Goal: Transaction & Acquisition: Purchase product/service

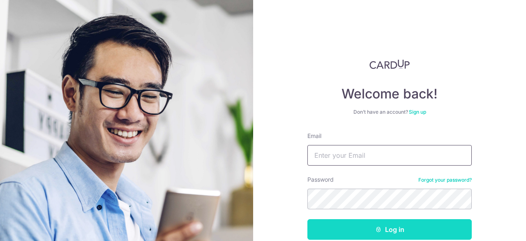
type input "jstang114@hotmail.com"
click at [391, 229] on button "Log in" at bounding box center [390, 229] width 164 height 21
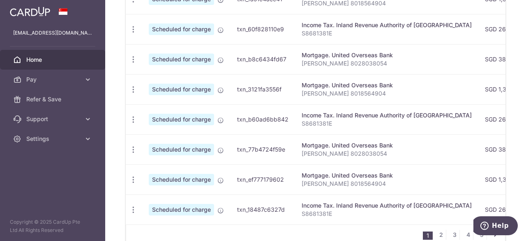
scroll to position [395, 0]
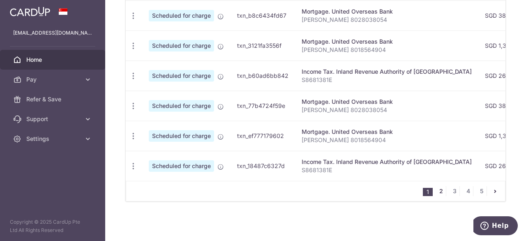
click at [438, 192] on link "2" at bounding box center [441, 191] width 10 height 10
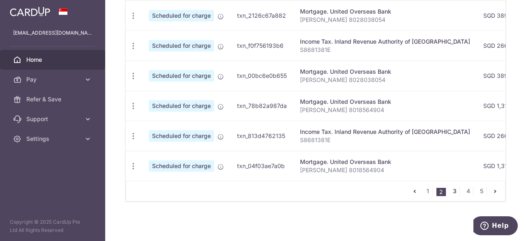
click at [452, 192] on link "3" at bounding box center [455, 191] width 10 height 10
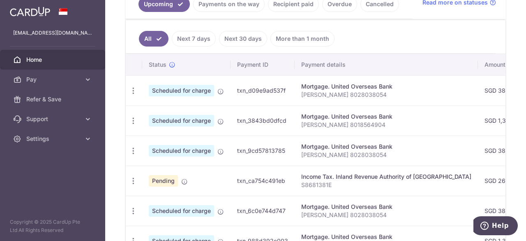
scroll to position [241, 0]
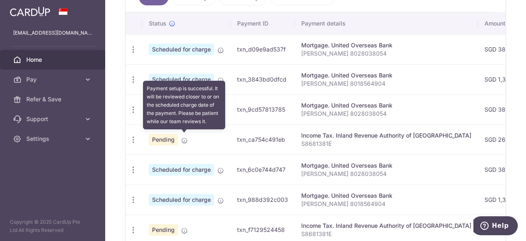
click at [183, 137] on icon at bounding box center [184, 140] width 7 height 7
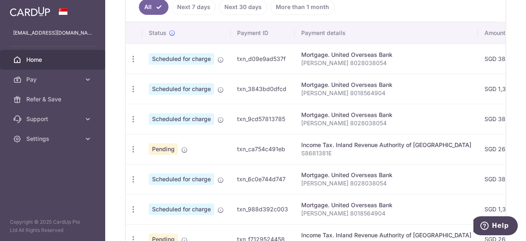
scroll to position [231, 0]
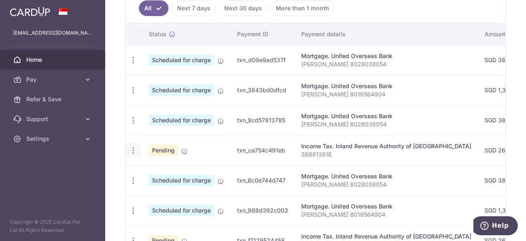
click at [132, 147] on icon "button" at bounding box center [133, 150] width 9 height 9
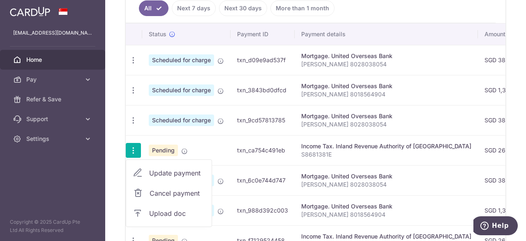
click at [132, 147] on icon "button" at bounding box center [133, 150] width 9 height 9
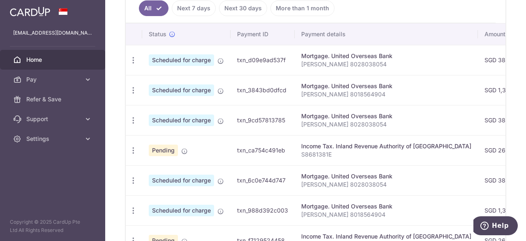
click at [265, 147] on td "txn_ca754c491eb" at bounding box center [263, 150] width 64 height 30
click at [321, 147] on div "Income Tax. Inland Revenue Authority of Singapore" at bounding box center [386, 146] width 170 height 8
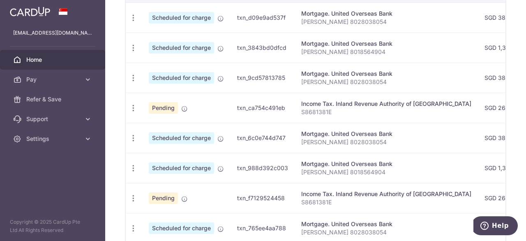
scroll to position [313, 0]
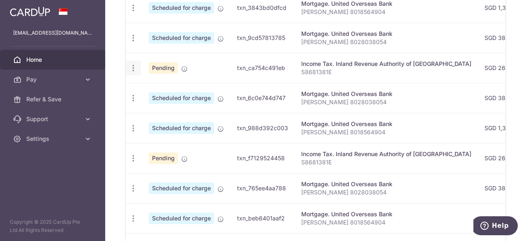
click at [134, 65] on icon "button" at bounding box center [133, 68] width 9 height 9
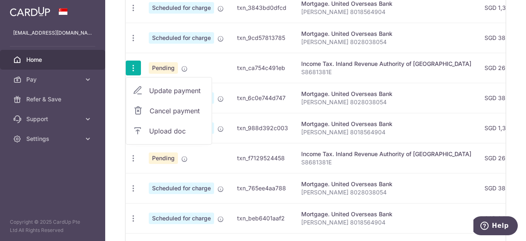
click at [157, 108] on span "Cancel payment" at bounding box center [177, 111] width 55 height 10
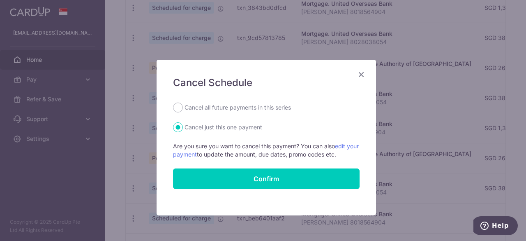
click at [361, 75] on icon "Close" at bounding box center [362, 74] width 10 height 10
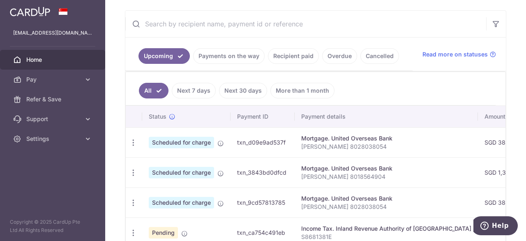
scroll to position [395, 0]
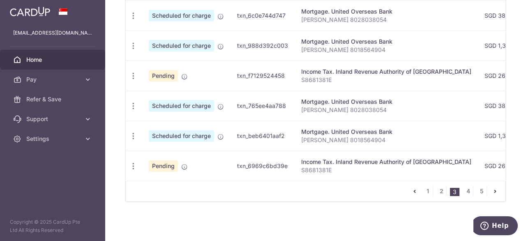
click at [322, 161] on div "Income Tax. Inland Revenue Authority of Singapore" at bounding box center [386, 161] width 170 height 8
click at [424, 190] on link "1" at bounding box center [428, 191] width 10 height 10
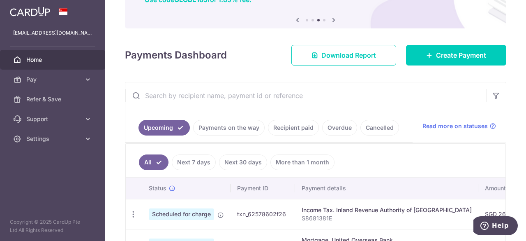
scroll to position [200, 0]
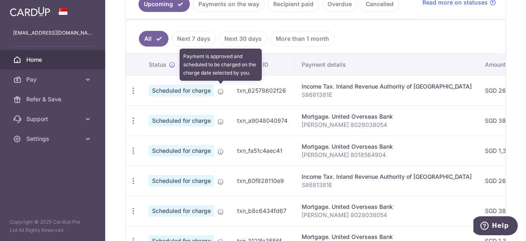
click at [220, 89] on icon at bounding box center [221, 91] width 7 height 7
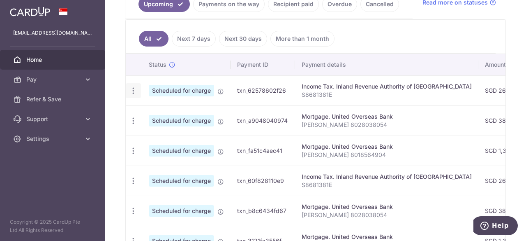
click at [134, 89] on icon "button" at bounding box center [133, 90] width 9 height 9
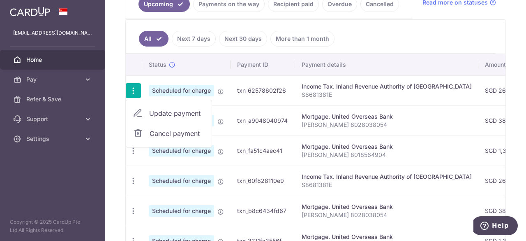
click at [369, 37] on ul "All Next 7 days Next 30 days More than 1 month" at bounding box center [311, 36] width 370 height 33
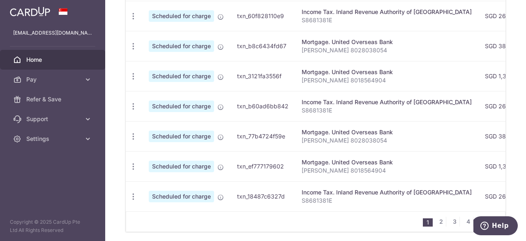
scroll to position [395, 0]
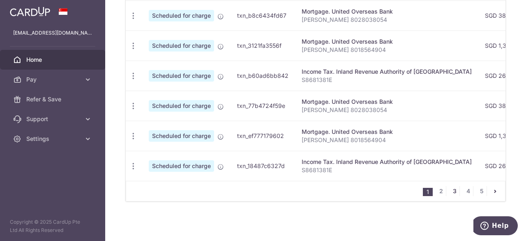
click at [452, 190] on link "3" at bounding box center [455, 191] width 10 height 10
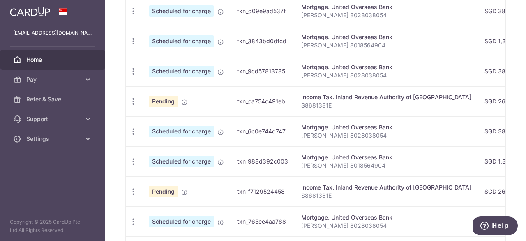
scroll to position [324, 0]
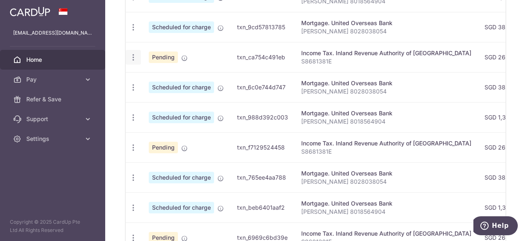
click at [131, 55] on icon "button" at bounding box center [133, 57] width 9 height 9
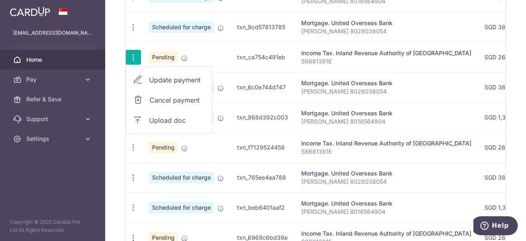
click at [157, 76] on span "Update payment" at bounding box center [177, 80] width 56 height 10
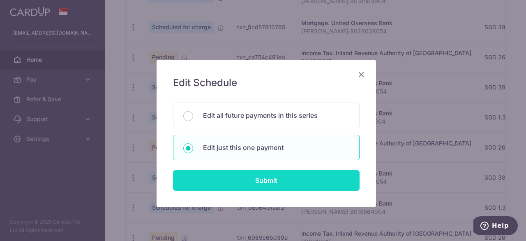
click at [271, 180] on input "Submit" at bounding box center [266, 180] width 187 height 21
radio input "true"
type input "266.27"
type input "07/05/2026"
type input "S8681381E"
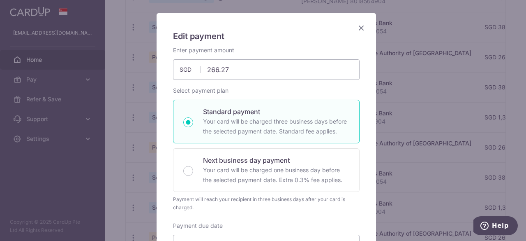
scroll to position [0, 0]
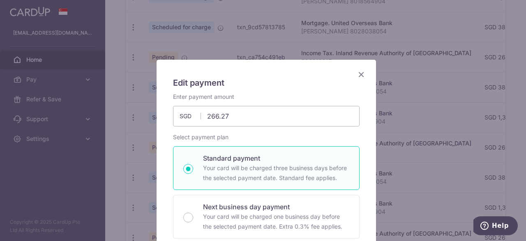
click at [357, 75] on icon "Close" at bounding box center [362, 74] width 10 height 10
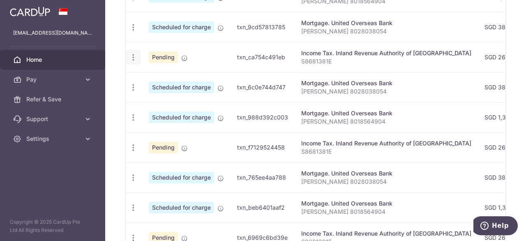
click at [133, 55] on icon "button" at bounding box center [133, 57] width 9 height 9
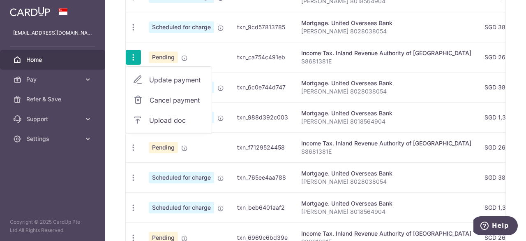
click at [162, 97] on span "Cancel payment" at bounding box center [177, 100] width 55 height 10
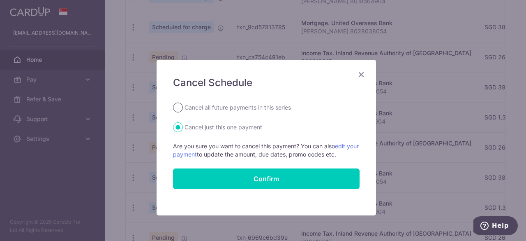
click at [176, 109] on input "Cancel all future payments in this series" at bounding box center [178, 107] width 10 height 10
radio input "true"
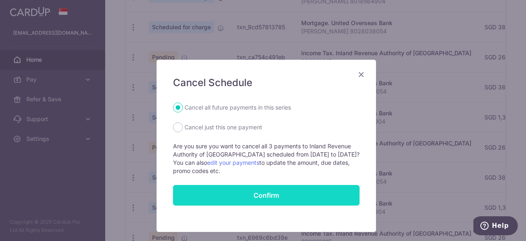
click at [273, 191] on button "Confirm" at bounding box center [266, 195] width 187 height 21
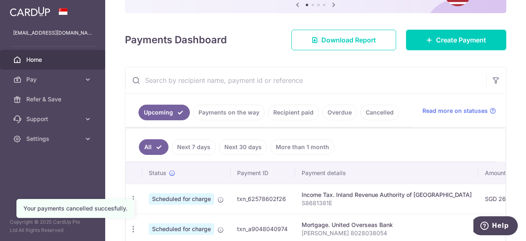
scroll to position [92, 0]
click at [32, 80] on span "Pay" at bounding box center [53, 79] width 54 height 8
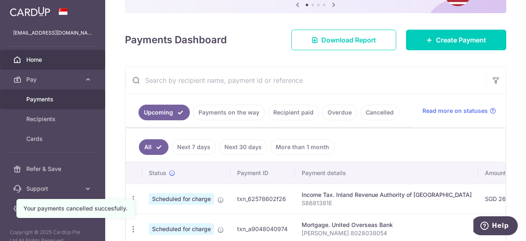
click at [42, 100] on span "Payments" at bounding box center [53, 99] width 54 height 8
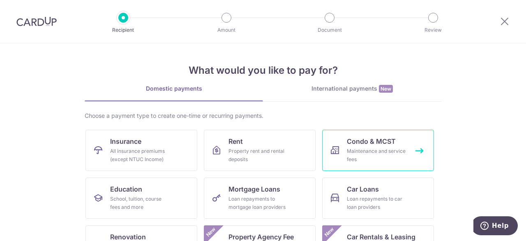
click at [374, 148] on div "Maintenance and service fees" at bounding box center [376, 155] width 59 height 16
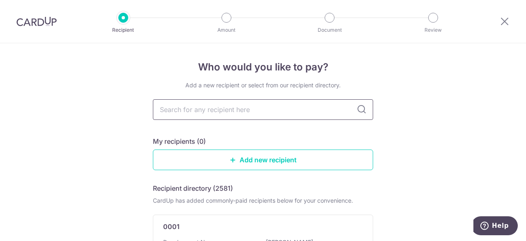
click at [301, 110] on input "text" at bounding box center [263, 109] width 220 height 21
click at [241, 109] on input "text" at bounding box center [263, 109] width 220 height 21
click at [291, 107] on input "text" at bounding box center [263, 109] width 220 height 21
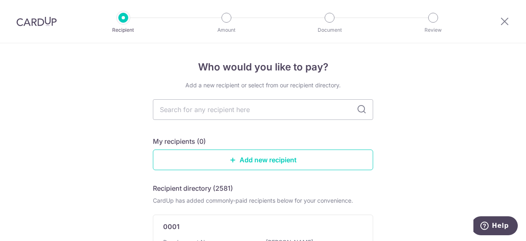
click at [292, 111] on input "text" at bounding box center [263, 109] width 220 height 21
click at [291, 111] on input "text" at bounding box center [263, 109] width 220 height 21
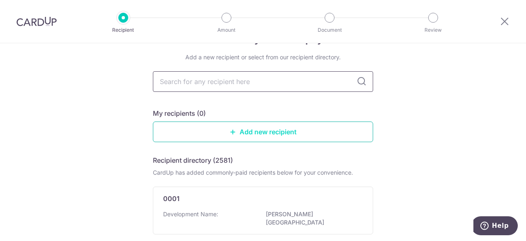
scroll to position [41, 0]
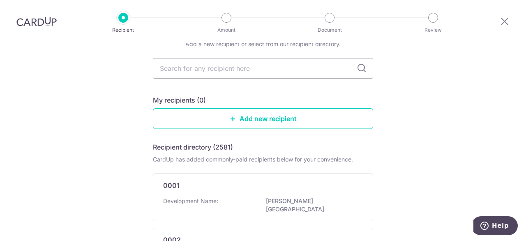
click at [304, 97] on div "My recipients (0)" at bounding box center [263, 100] width 220 height 10
click at [280, 69] on input "text" at bounding box center [263, 68] width 220 height 21
type input "mcst"
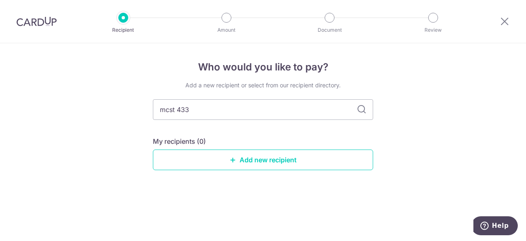
type input "mcst 4339"
click at [364, 112] on icon at bounding box center [362, 109] width 10 height 10
click at [361, 108] on icon at bounding box center [362, 109] width 10 height 10
click at [239, 112] on input "mcst 4339" at bounding box center [263, 109] width 220 height 21
drag, startPoint x: 208, startPoint y: 109, endPoint x: 144, endPoint y: 111, distance: 63.8
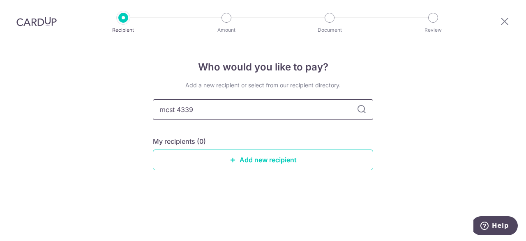
click at [144, 111] on div "Who would you like to pay? Add a new recipient or select from our recipient dir…" at bounding box center [263, 141] width 526 height 197
drag, startPoint x: 276, startPoint y: 132, endPoint x: 316, endPoint y: 144, distance: 42.5
click at [279, 133] on div "Add a new recipient or select from our recipient directory. My recipients (0) A…" at bounding box center [263, 132] width 220 height 102
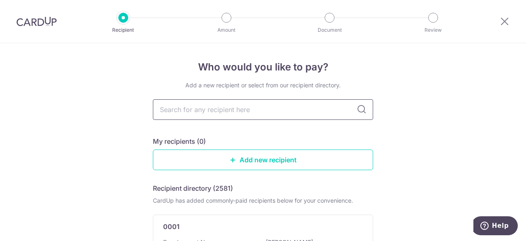
click at [200, 112] on input "text" at bounding box center [263, 109] width 220 height 21
type input "waterwoods"
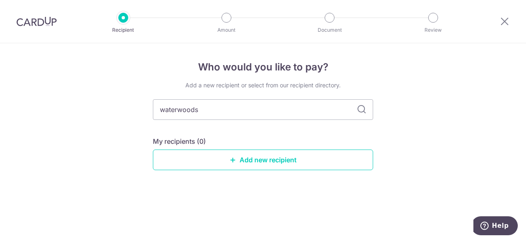
click at [363, 110] on icon at bounding box center [362, 109] width 10 height 10
click at [235, 112] on input "waterwoods" at bounding box center [263, 109] width 220 height 21
drag, startPoint x: 238, startPoint y: 109, endPoint x: 178, endPoint y: 112, distance: 60.1
click at [178, 112] on input "waterwoods" at bounding box center [263, 109] width 220 height 21
type input "water"
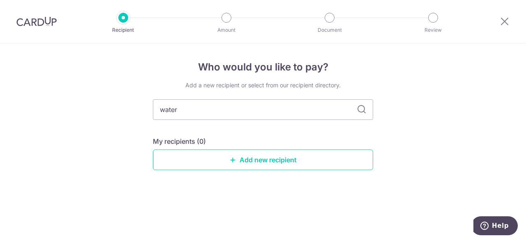
click at [361, 109] on icon at bounding box center [362, 109] width 10 height 10
drag, startPoint x: 234, startPoint y: 109, endPoint x: 144, endPoint y: 110, distance: 89.7
click at [144, 110] on div "Who would you like to pay? Add a new recipient or select from our recipient dir…" at bounding box center [263, 141] width 526 height 197
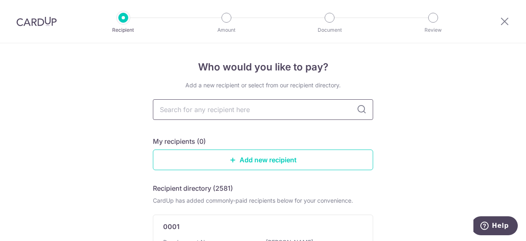
click at [212, 109] on input "text" at bounding box center [263, 109] width 220 height 21
type input "w"
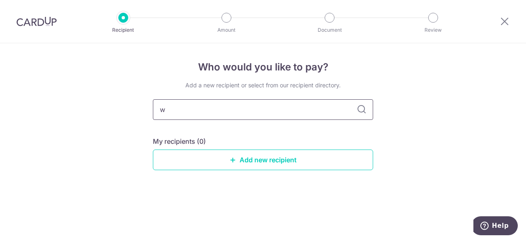
drag, startPoint x: 164, startPoint y: 109, endPoint x: 153, endPoint y: 109, distance: 11.5
click at [153, 109] on input "w" at bounding box center [263, 109] width 220 height 21
type input "y"
drag, startPoint x: 159, startPoint y: 109, endPoint x: 143, endPoint y: 112, distance: 16.0
click at [143, 112] on div "Who would you like to pay? Add a new recipient or select from our recipient dir…" at bounding box center [263, 141] width 526 height 197
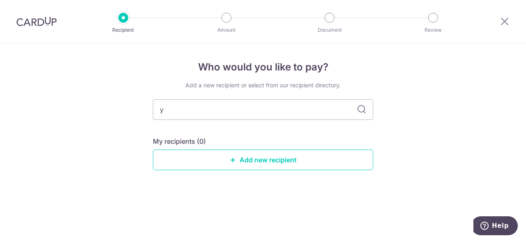
type input "t"
drag, startPoint x: 170, startPoint y: 108, endPoint x: 153, endPoint y: 109, distance: 16.9
click at [153, 109] on input "t" at bounding box center [263, 109] width 220 height 21
type input "b"
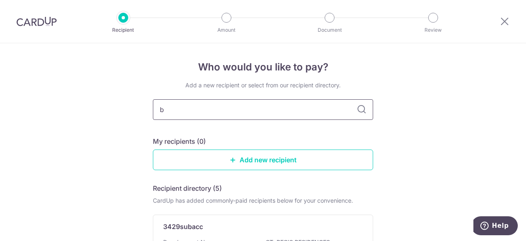
drag, startPoint x: 169, startPoint y: 111, endPoint x: 152, endPoint y: 111, distance: 17.7
click at [153, 111] on input "b" at bounding box center [263, 109] width 220 height 21
type input "punggol"
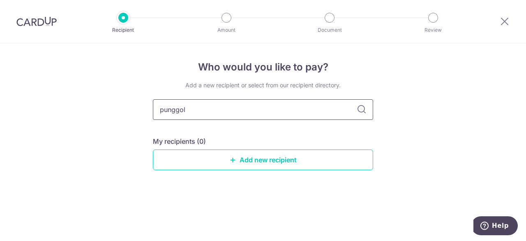
drag, startPoint x: 197, startPoint y: 111, endPoint x: 154, endPoint y: 111, distance: 43.2
click at [154, 111] on input "punggol" at bounding box center [263, 109] width 220 height 21
click at [266, 160] on link "Add new recipient" at bounding box center [263, 159] width 220 height 21
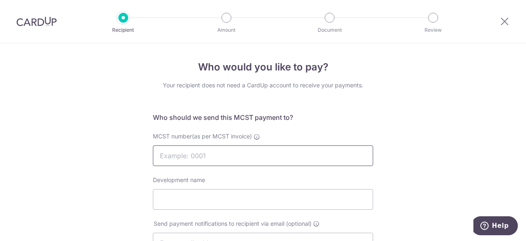
click at [252, 157] on input "MCST number(as per MCST invoice)" at bounding box center [263, 155] width 220 height 21
type input "4339"
click at [275, 182] on div "Development name" at bounding box center [263, 193] width 220 height 34
click at [231, 198] on input "Development name" at bounding box center [263, 199] width 220 height 21
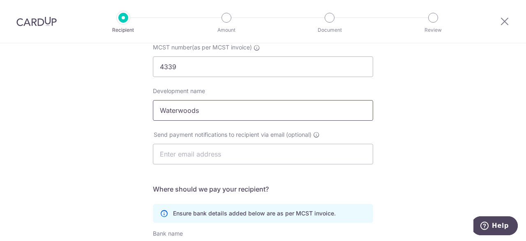
scroll to position [82, 0]
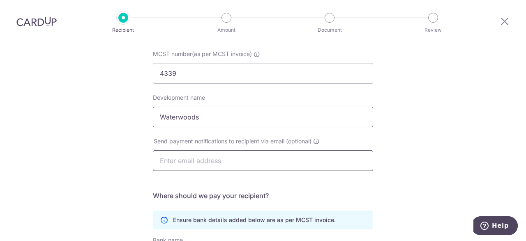
type input "Waterwoods"
click at [248, 161] on input "text" at bounding box center [263, 160] width 220 height 21
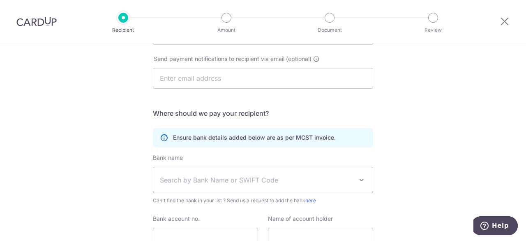
click at [426, 112] on div "Who would you like to pay? Your recipient does not need a CardUp account to rec…" at bounding box center [263, 96] width 526 height 435
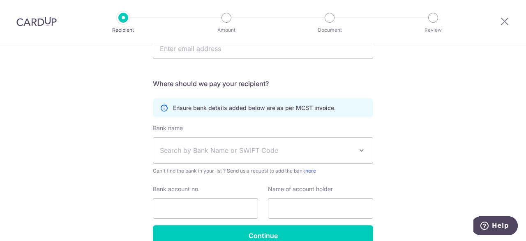
scroll to position [237, 0]
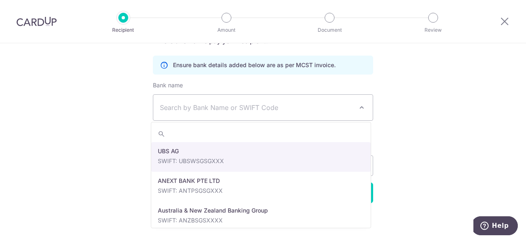
click at [242, 104] on span "Search by Bank Name or SWIFT Code" at bounding box center [256, 107] width 193 height 10
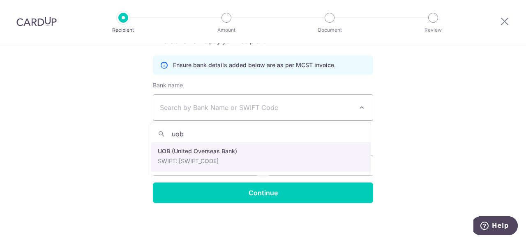
type input "uob"
select select "18"
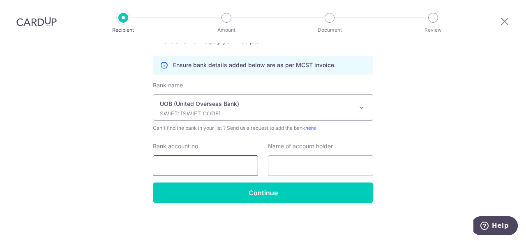
click at [210, 162] on input "Bank account no." at bounding box center [205, 165] width 105 height 21
drag, startPoint x: 169, startPoint y: 164, endPoint x: 182, endPoint y: 165, distance: 12.8
click at [182, 165] on input "4513052728" at bounding box center [205, 165] width 105 height 21
type input "4513052728"
click at [297, 165] on input "text" at bounding box center [320, 165] width 105 height 21
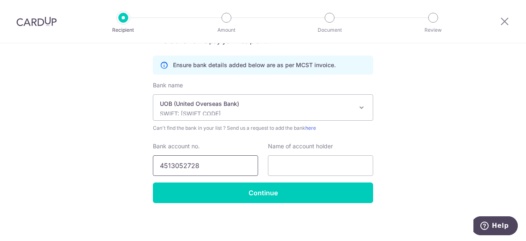
drag, startPoint x: 169, startPoint y: 163, endPoint x: 180, endPoint y: 164, distance: 10.3
click at [180, 164] on input "4513052728" at bounding box center [205, 165] width 105 height 21
click at [287, 165] on input "text" at bounding box center [320, 165] width 105 height 21
click at [280, 164] on input "text" at bounding box center [320, 165] width 105 height 21
click at [391, 159] on div "Who would you like to pay? Your recipient does not need a CardUp account to rec…" at bounding box center [263, 23] width 526 height 435
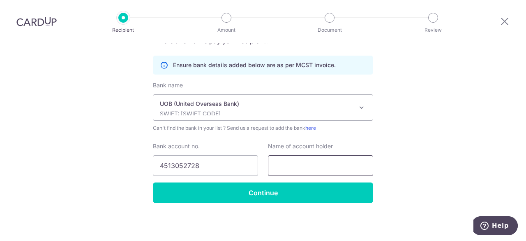
click at [275, 164] on input "text" at bounding box center [320, 165] width 105 height 21
click at [390, 162] on div "Who would you like to pay? Your recipient does not need a CardUp account to rec…" at bounding box center [263, 23] width 526 height 435
click at [275, 164] on input "text" at bounding box center [320, 165] width 105 height 21
click at [389, 161] on div "Who would you like to pay? Your recipient does not need a CardUp account to rec…" at bounding box center [263, 23] width 526 height 435
click at [273, 162] on input "text" at bounding box center [320, 165] width 105 height 21
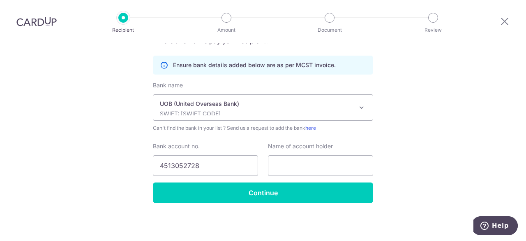
click at [388, 161] on div "Who would you like to pay? Your recipient does not need a CardUp account to rec…" at bounding box center [263, 23] width 526 height 435
click at [270, 164] on input "text" at bounding box center [320, 165] width 105 height 21
drag, startPoint x: 384, startPoint y: 162, endPoint x: 331, endPoint y: 163, distance: 52.7
click at [384, 162] on div "Who would you like to pay? Your recipient does not need a CardUp account to rec…" at bounding box center [263, 23] width 526 height 435
click at [276, 163] on input "text" at bounding box center [320, 165] width 105 height 21
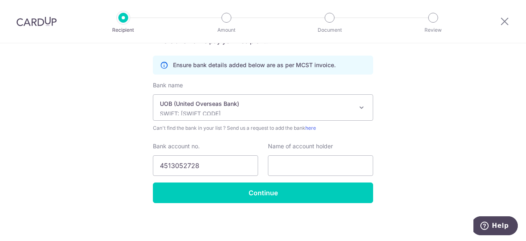
click at [387, 161] on div "Who would you like to pay? Your recipient does not need a CardUp account to rec…" at bounding box center [263, 23] width 526 height 435
click at [278, 162] on input "text" at bounding box center [320, 165] width 105 height 21
click at [294, 159] on input "text" at bounding box center [320, 165] width 105 height 21
click at [294, 162] on input "text" at bounding box center [320, 165] width 105 height 21
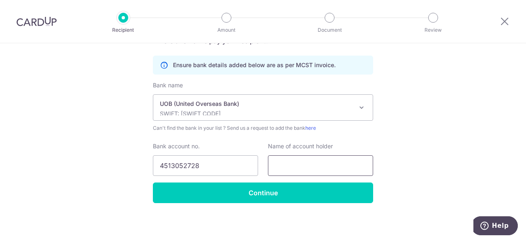
click at [282, 161] on input "text" at bounding box center [320, 165] width 105 height 21
click at [283, 161] on input "text" at bounding box center [320, 165] width 105 height 21
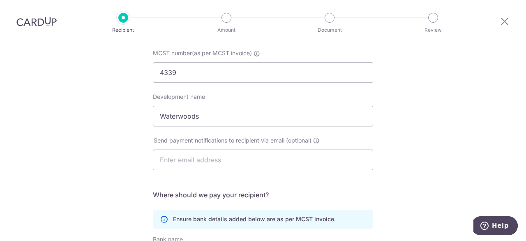
scroll to position [72, 0]
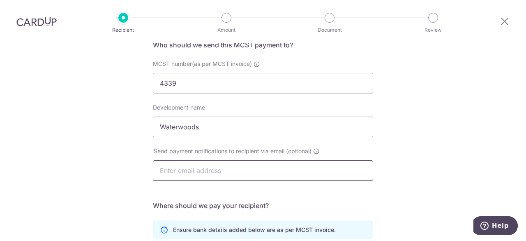
type input "MCST No. 4339"
click at [284, 169] on input "text" at bounding box center [263, 170] width 220 height 21
click at [227, 170] on input "text" at bounding box center [263, 170] width 220 height 21
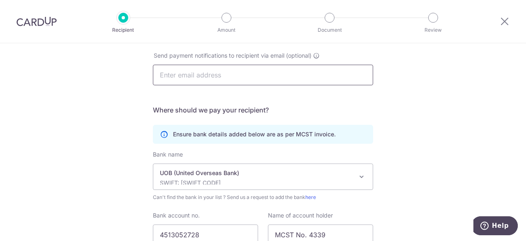
scroll to position [155, 0]
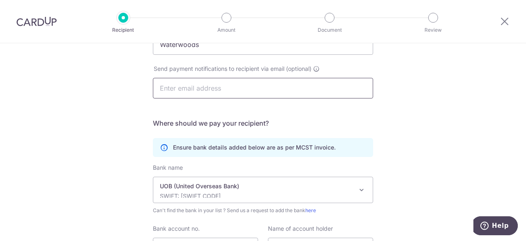
click at [229, 88] on input "text" at bounding box center [263, 88] width 220 height 21
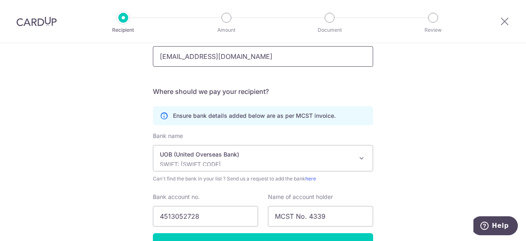
scroll to position [237, 0]
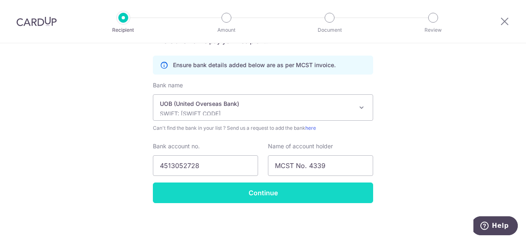
type input "ac1@landsfield.com"
click at [262, 191] on input "Continue" at bounding box center [263, 192] width 220 height 21
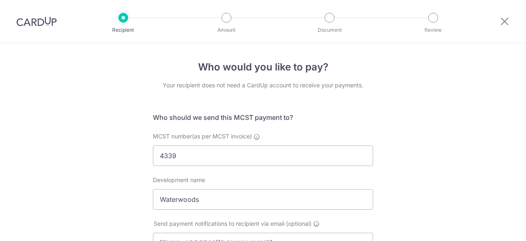
select select "18"
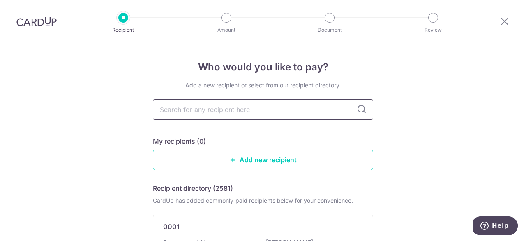
click at [221, 107] on input "text" at bounding box center [263, 109] width 220 height 21
type input "4339"
click at [358, 110] on icon at bounding box center [362, 109] width 10 height 10
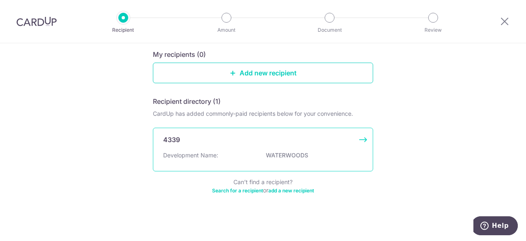
scroll to position [88, 0]
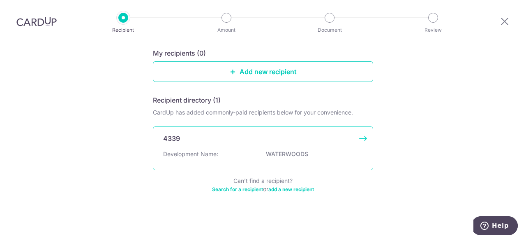
click at [211, 153] on p "Development Name:" at bounding box center [190, 154] width 55 height 8
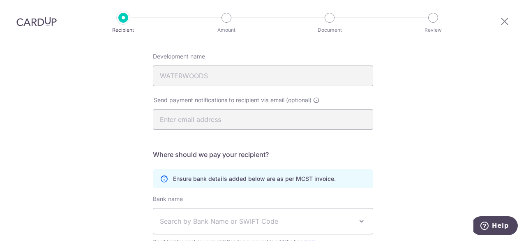
scroll to position [206, 0]
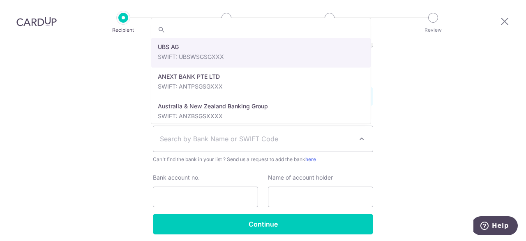
click at [219, 141] on span "Search by Bank Name or SWIFT Code" at bounding box center [256, 139] width 193 height 10
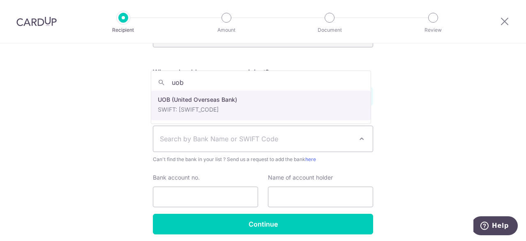
type input "uob"
select select "18"
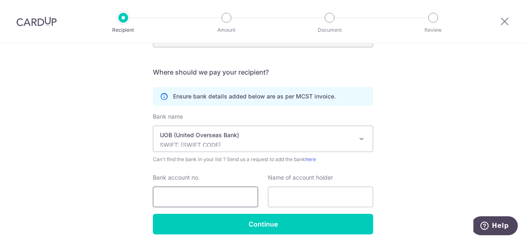
click at [198, 195] on input "Bank account no." at bounding box center [205, 196] width 105 height 21
click at [210, 116] on div "Bank name Select Bank UBS AG ANEXT BANK PTE LTD Australia & New Zealand Banking…" at bounding box center [263, 137] width 220 height 51
click at [197, 192] on input "Bank account no." at bounding box center [205, 196] width 105 height 21
drag, startPoint x: 169, startPoint y: 195, endPoint x: 180, endPoint y: 195, distance: 11.1
click at [180, 195] on input "4513052728" at bounding box center [205, 196] width 105 height 21
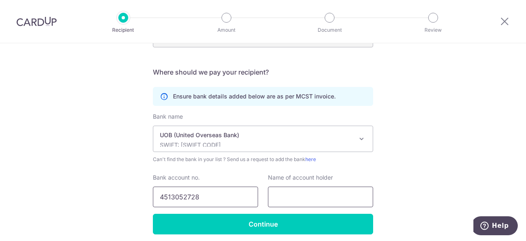
type input "4513052728"
click at [285, 199] on input "text" at bounding box center [320, 196] width 105 height 21
click at [263, 176] on div "Name of account holder" at bounding box center [320, 190] width 115 height 34
click at [285, 192] on input "text" at bounding box center [320, 196] width 105 height 21
click at [305, 194] on input "MCST No.4339" at bounding box center [320, 196] width 105 height 21
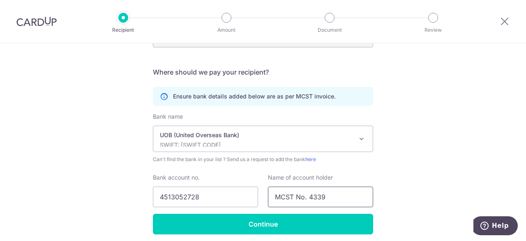
scroll to position [237, 0]
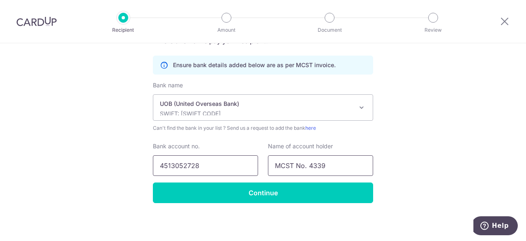
type input "MCST No. 4339"
drag, startPoint x: 169, startPoint y: 163, endPoint x: 181, endPoint y: 163, distance: 11.5
click at [181, 163] on input "4513052728" at bounding box center [205, 165] width 105 height 21
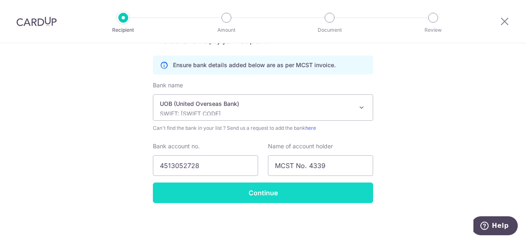
click at [275, 191] on input "Continue" at bounding box center [263, 192] width 220 height 21
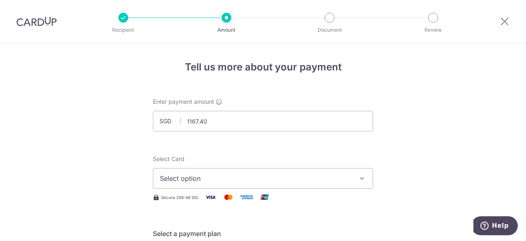
type input "1,167.40"
click at [264, 180] on span "Select option" at bounding box center [256, 178] width 192 height 10
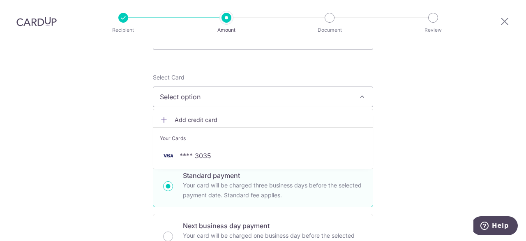
scroll to position [82, 0]
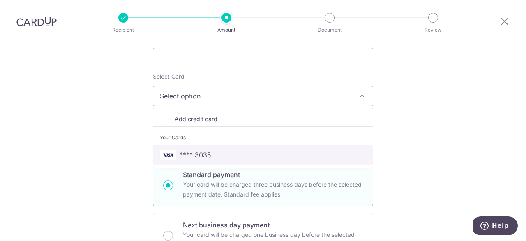
click at [205, 154] on span "**** 3035" at bounding box center [196, 155] width 32 height 10
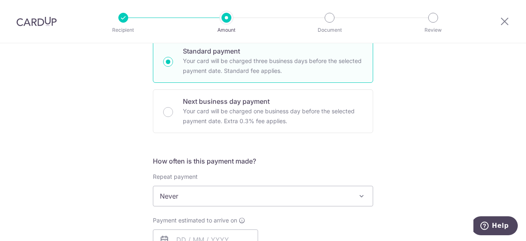
scroll to position [288, 0]
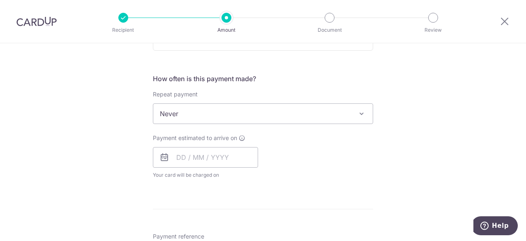
click at [224, 116] on span "Never" at bounding box center [263, 114] width 220 height 20
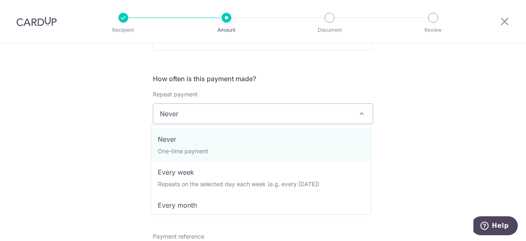
click at [226, 115] on span "Never" at bounding box center [263, 114] width 220 height 20
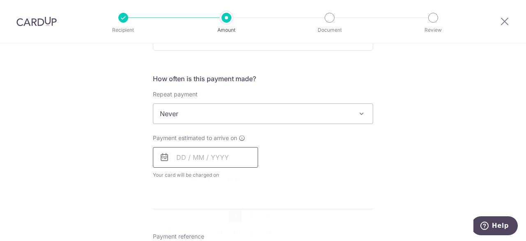
click at [183, 157] on input "text" at bounding box center [205, 157] width 105 height 21
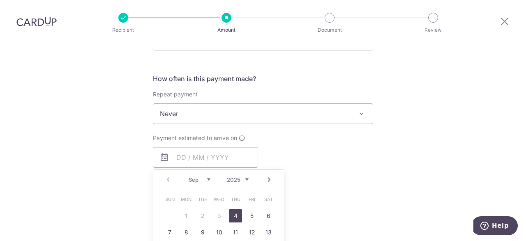
click at [315, 160] on div "Payment estimated to arrive on Prev Next Sep Oct Nov Dec 2025 2026 2027 2028 20…" at bounding box center [263, 156] width 230 height 45
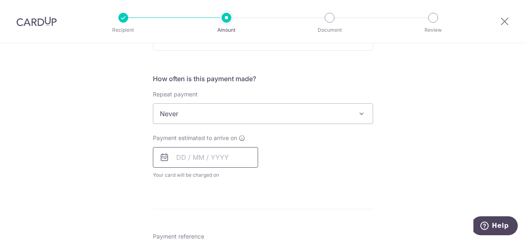
click at [180, 157] on input "text" at bounding box center [205, 157] width 105 height 21
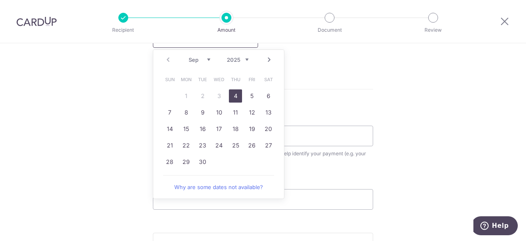
scroll to position [411, 0]
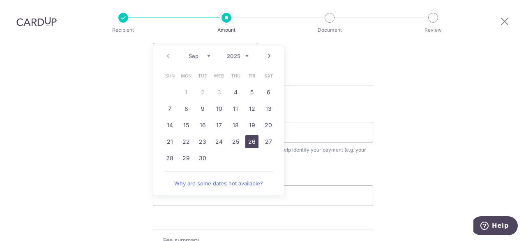
click at [251, 142] on link "26" at bounding box center [251, 141] width 13 height 13
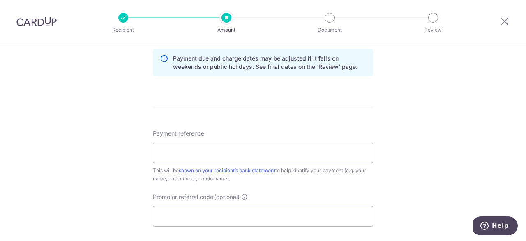
scroll to position [373, 0]
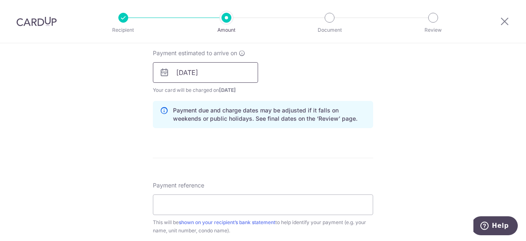
click at [215, 72] on input "26/09/2025" at bounding box center [205, 72] width 105 height 21
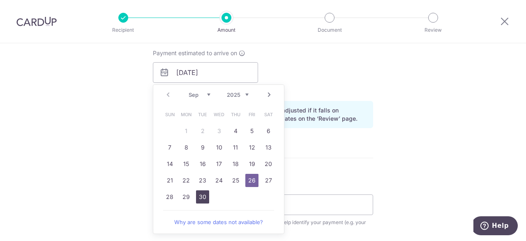
click at [198, 197] on link "30" at bounding box center [202, 196] width 13 height 13
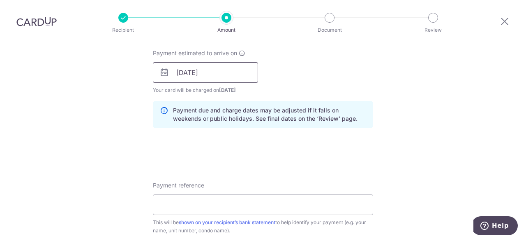
click at [227, 73] on input "30/09/2025" at bounding box center [205, 72] width 105 height 21
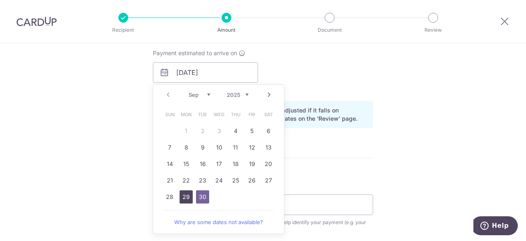
click at [183, 194] on link "29" at bounding box center [186, 196] width 13 height 13
type input "[DATE]"
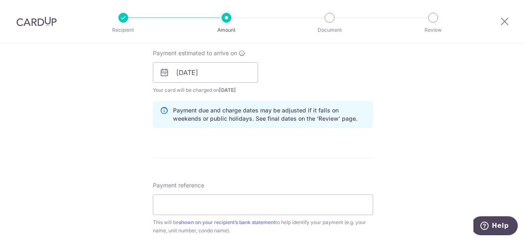
click at [261, 162] on form "Enter payment amount SGD 1,167.40 1167.40 Recipient added successfully! Select …" at bounding box center [263, 67] width 220 height 685
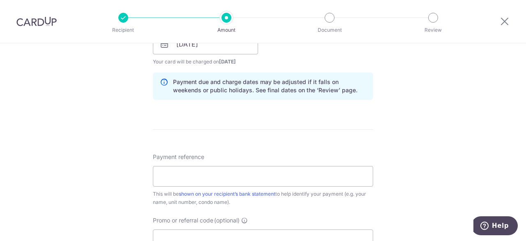
scroll to position [414, 0]
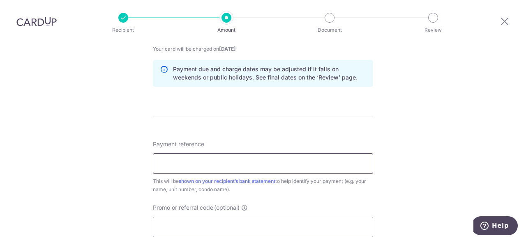
click at [255, 155] on input "Payment reference" at bounding box center [263, 163] width 220 height 21
click at [158, 161] on input "Blk 21, Unit 07-13" at bounding box center [263, 163] width 220 height 21
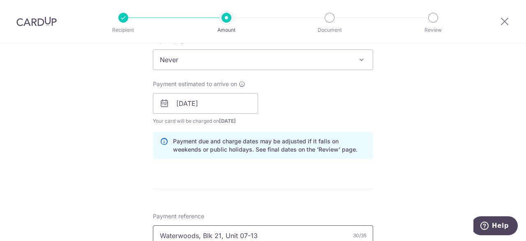
scroll to position [331, 0]
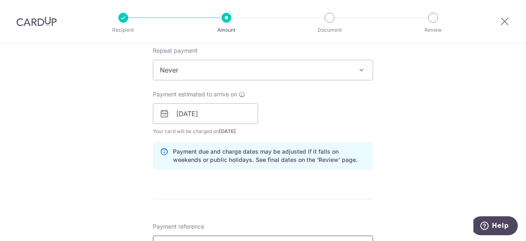
type input "Waterwoods, Blk 21, Unit 07-13"
click at [321, 188] on form "Enter payment amount SGD 1,167.40 1167.40 Recipient added successfully! Select …" at bounding box center [263, 108] width 220 height 685
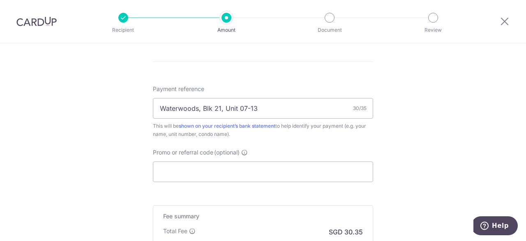
scroll to position [578, 0]
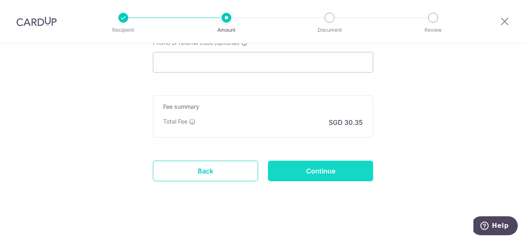
click at [325, 170] on input "Continue" at bounding box center [320, 170] width 105 height 21
type input "Create Schedule"
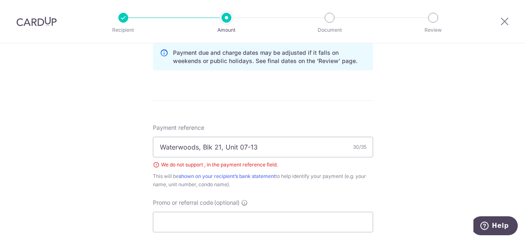
scroll to position [423, 0]
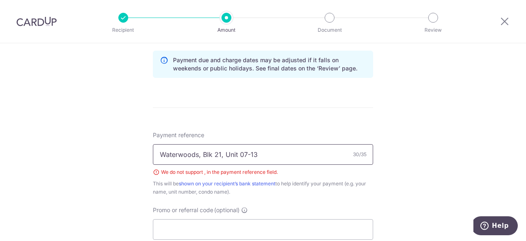
click at [198, 153] on input "Waterwoods, Blk 21, Unit 07-13" at bounding box center [263, 154] width 220 height 21
click at [218, 154] on input "Waterwoods Blk 21, Unit 07-13" at bounding box center [263, 154] width 220 height 21
click at [244, 151] on input "Waterwoods Blk 21 Unit 07-13" at bounding box center [263, 154] width 220 height 21
drag, startPoint x: 232, startPoint y: 152, endPoint x: 219, endPoint y: 152, distance: 13.2
click at [219, 152] on input "Waterwoods Blk 21 Unit 0713" at bounding box center [263, 154] width 220 height 21
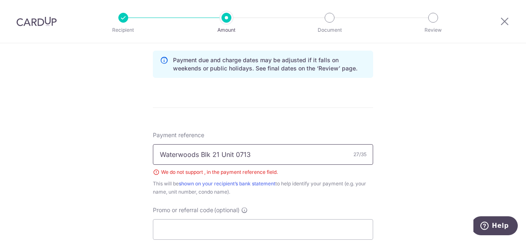
click at [233, 153] on input "Waterwoods Blk 21 Unit 0713" at bounding box center [263, 154] width 220 height 21
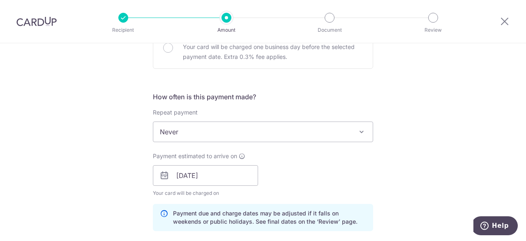
scroll to position [258, 0]
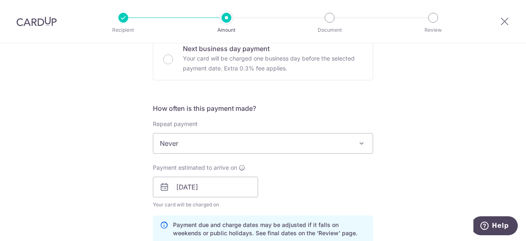
type input "Waterwoods Blk 21 Unit 0713"
click at [312, 182] on div "Payment estimated to arrive on 29/09/2025 Your card will be charged on for the …" at bounding box center [263, 185] width 230 height 45
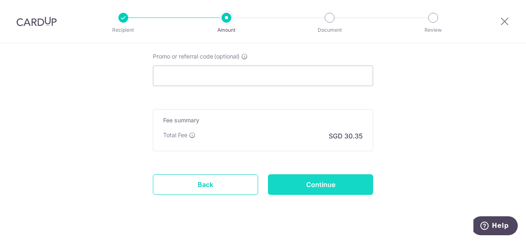
scroll to position [587, 0]
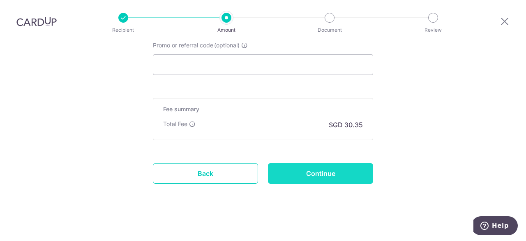
click at [323, 167] on input "Continue" at bounding box center [320, 173] width 105 height 21
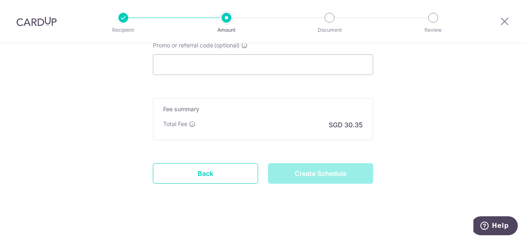
type input "Create Schedule"
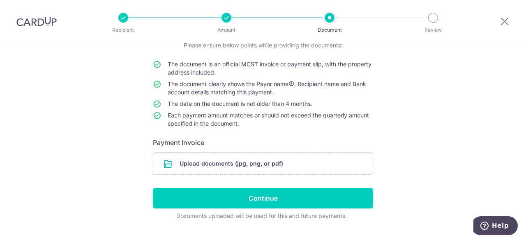
scroll to position [81, 0]
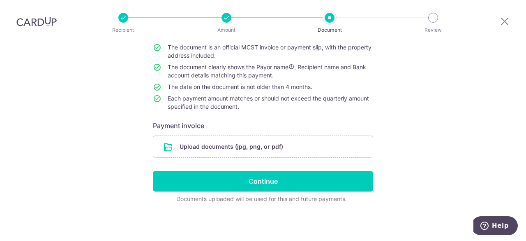
click at [435, 110] on div "Help us verify your payment Your supporting documents will enable us to approve…" at bounding box center [263, 102] width 526 height 280
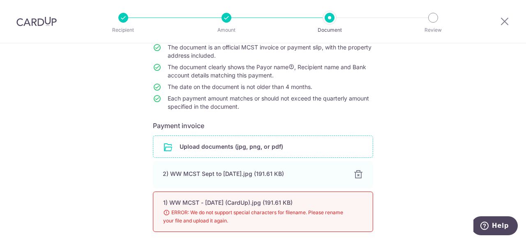
scroll to position [158, 0]
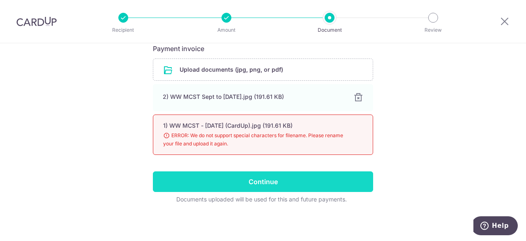
click at [256, 178] on input "Continue" at bounding box center [263, 181] width 220 height 21
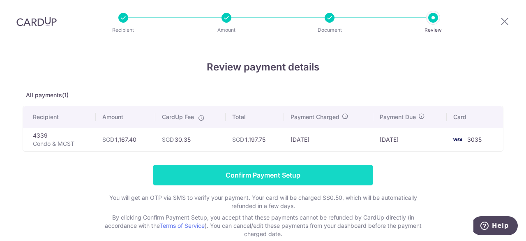
click at [259, 175] on input "Confirm Payment Setup" at bounding box center [263, 174] width 220 height 21
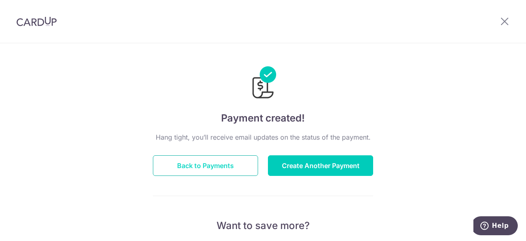
click at [205, 165] on button "Back to Payments" at bounding box center [205, 165] width 105 height 21
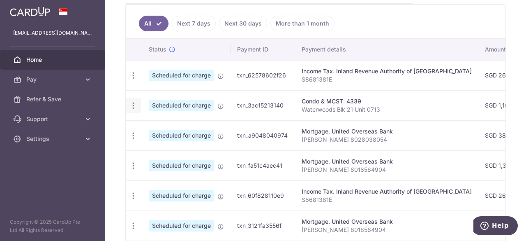
click at [134, 105] on icon "button" at bounding box center [133, 105] width 9 height 9
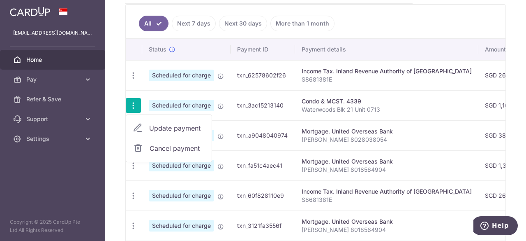
click at [134, 105] on icon "button" at bounding box center [133, 105] width 9 height 9
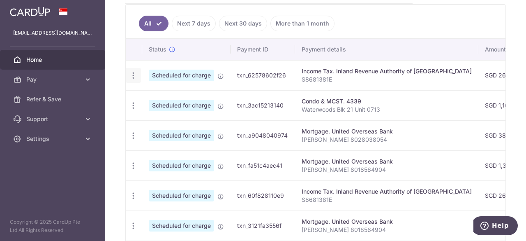
click at [133, 71] on icon "button" at bounding box center [133, 75] width 9 height 9
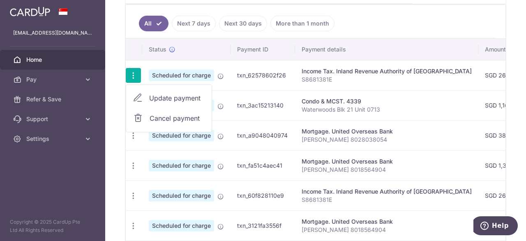
click at [158, 97] on span "Update payment" at bounding box center [177, 98] width 56 height 10
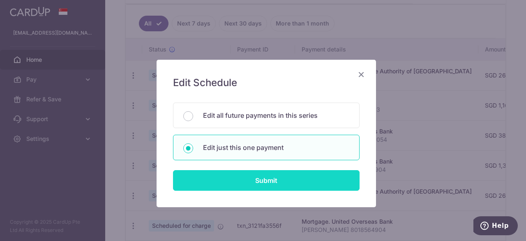
click at [256, 179] on input "Submit" at bounding box center [266, 180] width 187 height 21
radio input "true"
type input "266.27"
type input "[DATE]"
type input "S8681381E"
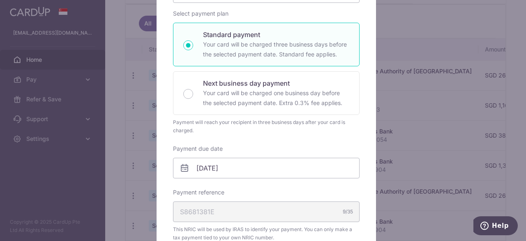
scroll to position [41, 0]
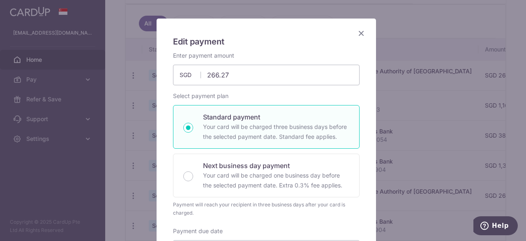
click at [357, 31] on icon "Close" at bounding box center [362, 33] width 10 height 10
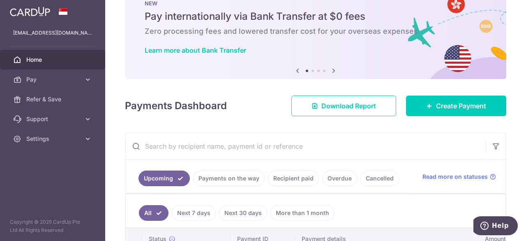
scroll to position [0, 0]
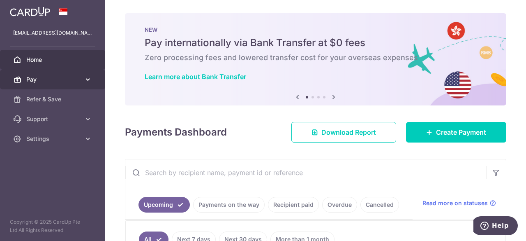
click at [52, 78] on span "Pay" at bounding box center [53, 79] width 54 height 8
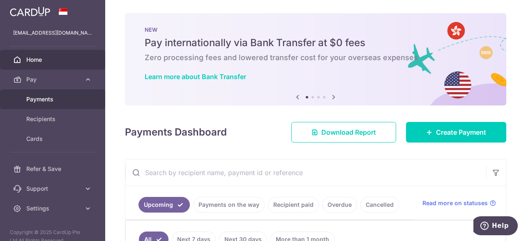
click at [48, 100] on span "Payments" at bounding box center [53, 99] width 54 height 8
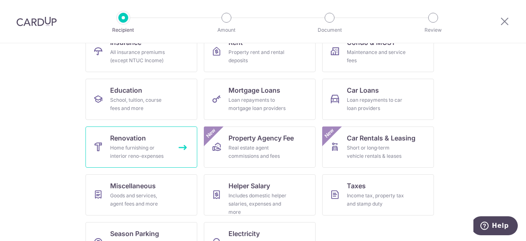
scroll to position [86, 0]
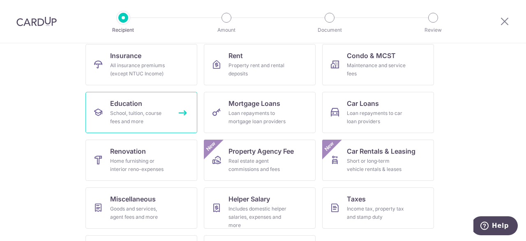
click at [134, 111] on div "School, tuition, course fees and more" at bounding box center [139, 117] width 59 height 16
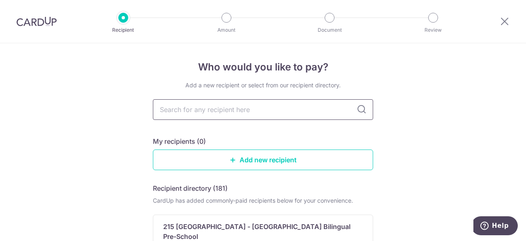
click at [229, 107] on input "text" at bounding box center [263, 109] width 220 height 21
type input "my first school"
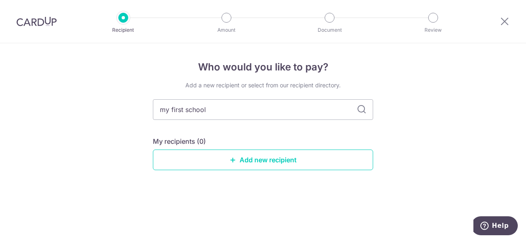
drag, startPoint x: 225, startPoint y: 109, endPoint x: 134, endPoint y: 111, distance: 90.9
click at [134, 111] on div "Who would you like to pay? Add a new recipient or select from our recipient dir…" at bounding box center [263, 141] width 526 height 197
type input "mfs"
click at [242, 130] on div "Add a new recipient or select from our recipient directory. mfs My recipients (…" at bounding box center [263, 132] width 220 height 102
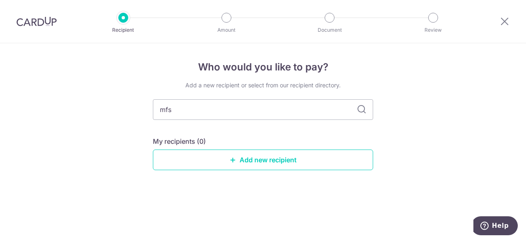
click at [363, 109] on icon at bounding box center [362, 109] width 10 height 10
drag, startPoint x: 185, startPoint y: 111, endPoint x: 148, endPoint y: 110, distance: 37.0
click at [148, 110] on div "Who would you like to pay? Add a new recipient or select from our recipient dir…" at bounding box center [263, 141] width 526 height 197
type input "school"
click at [204, 129] on div "Add a new recipient or select from our recipient directory. school My recipient…" at bounding box center [263, 132] width 220 height 102
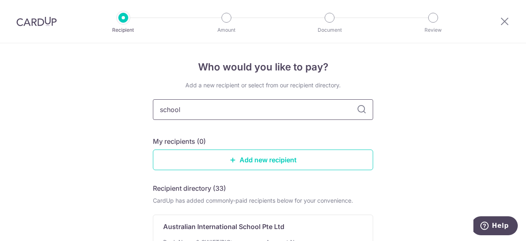
click at [183, 109] on input "school" at bounding box center [263, 109] width 220 height 21
drag, startPoint x: 198, startPoint y: 109, endPoint x: 131, endPoint y: 109, distance: 67.4
type input "ntuc"
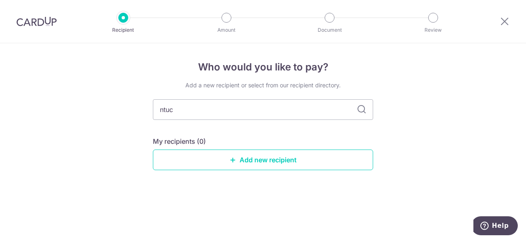
click at [131, 109] on div "Who would you like to pay? Add a new recipient or select from our recipient dir…" at bounding box center [263, 141] width 526 height 197
drag, startPoint x: 179, startPoint y: 113, endPoint x: 188, endPoint y: 112, distance: 8.3
click at [180, 113] on input "ntuc" at bounding box center [263, 109] width 220 height 21
drag, startPoint x: 197, startPoint y: 111, endPoint x: 147, endPoint y: 111, distance: 50.6
click at [147, 111] on div "Who would you like to pay? Add a new recipient or select from our recipient dir…" at bounding box center [263, 141] width 526 height 197
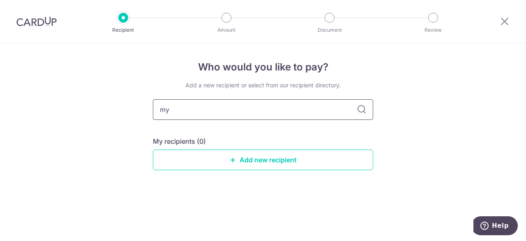
type input "my"
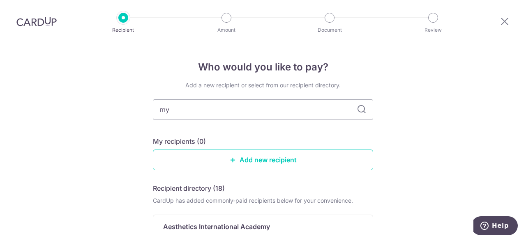
drag, startPoint x: 178, startPoint y: 110, endPoint x: 143, endPoint y: 111, distance: 34.6
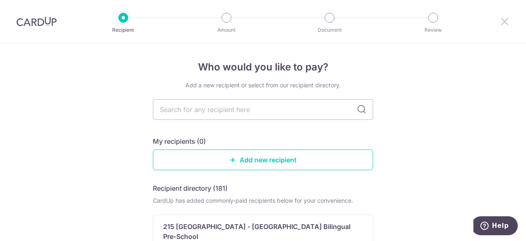
click at [506, 20] on icon at bounding box center [505, 21] width 10 height 10
